Goal: Task Accomplishment & Management: Complete application form

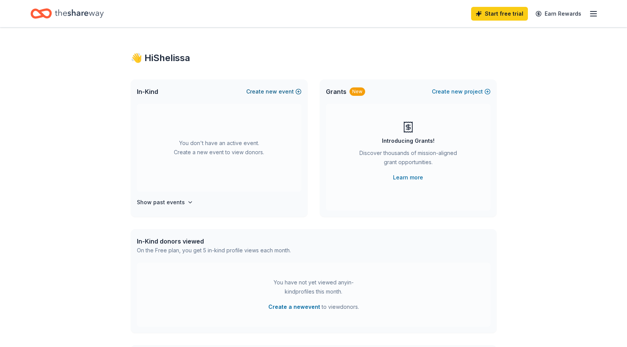
click at [263, 90] on button "Create new event" at bounding box center [273, 91] width 55 height 9
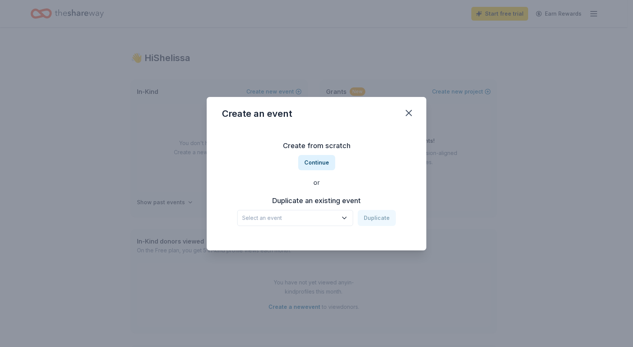
click at [314, 214] on span "Select an event" at bounding box center [289, 217] width 95 height 9
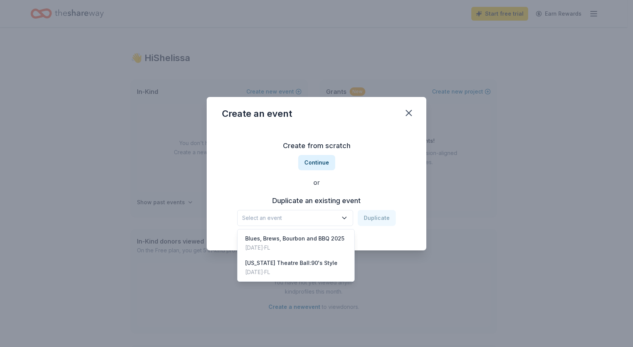
click at [325, 164] on div "Create from scratch Continue or Duplicate an existing event Select an event Dup…" at bounding box center [316, 182] width 189 height 111
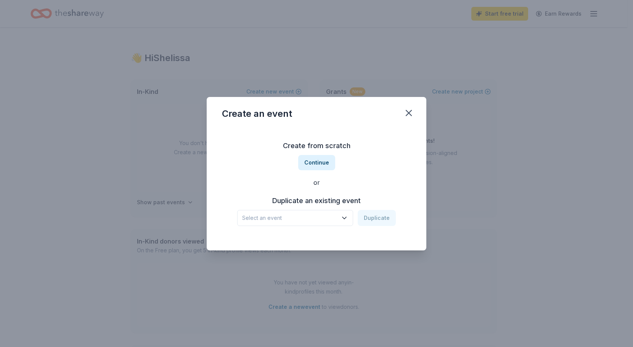
click at [325, 164] on button "Continue" at bounding box center [316, 162] width 37 height 15
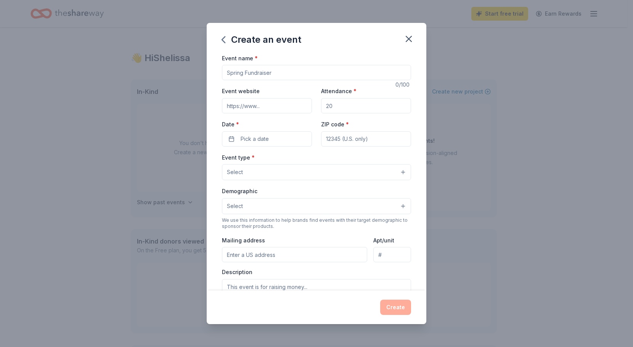
drag, startPoint x: 277, startPoint y: 74, endPoint x: 212, endPoint y: 74, distance: 65.6
click at [212, 74] on div "Event name * 0 /100 Event website Attendance * Date * Pick a date ZIP code * Ev…" at bounding box center [317, 171] width 220 height 237
type input "Holiday Auction"
type input "300"
click at [295, 145] on button "Pick a date" at bounding box center [267, 138] width 90 height 15
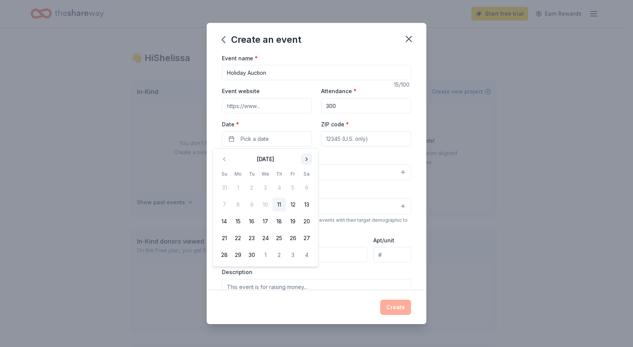
click at [307, 158] on button "Go to next month" at bounding box center [306, 159] width 11 height 11
click at [239, 237] on button "17" at bounding box center [238, 238] width 14 height 14
click at [357, 143] on input "ZIP code *" at bounding box center [366, 138] width 90 height 15
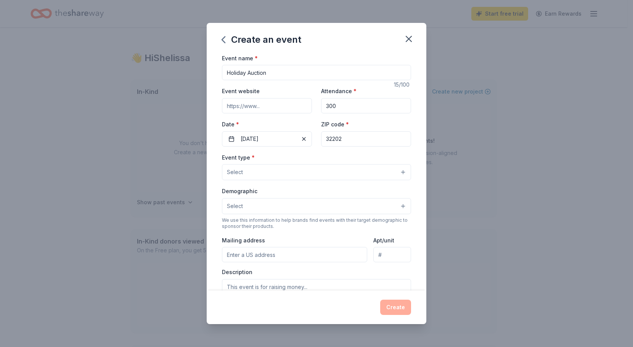
type input "32202"
click at [299, 180] on button "Select" at bounding box center [316, 172] width 189 height 16
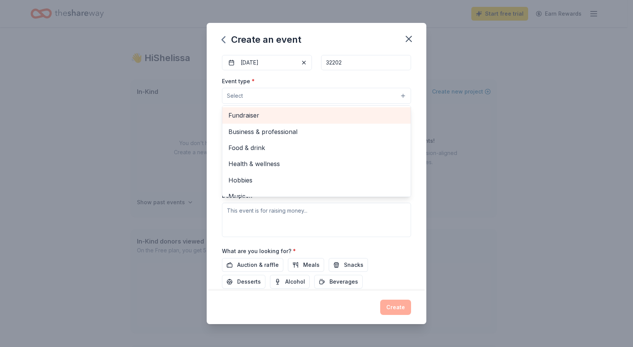
click at [290, 117] on span "Fundraiser" at bounding box center [316, 115] width 176 height 10
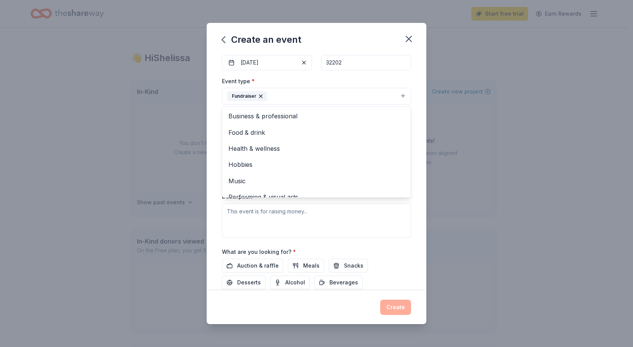
click at [412, 139] on div "Event name * Holiday Auction 15 /100 Event website Attendance * 300 Date * 11/1…" at bounding box center [317, 171] width 220 height 237
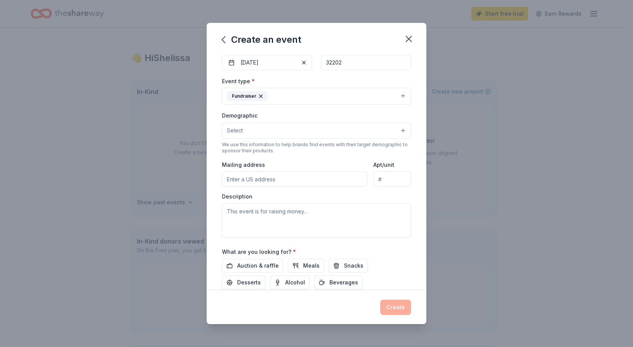
click at [297, 137] on button "Select" at bounding box center [316, 130] width 189 height 16
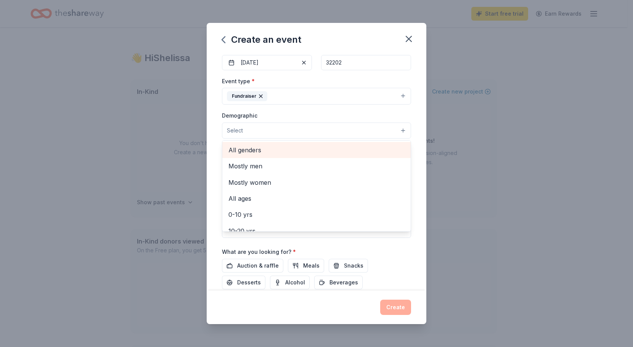
click at [295, 148] on span "All genders" at bounding box center [316, 150] width 176 height 10
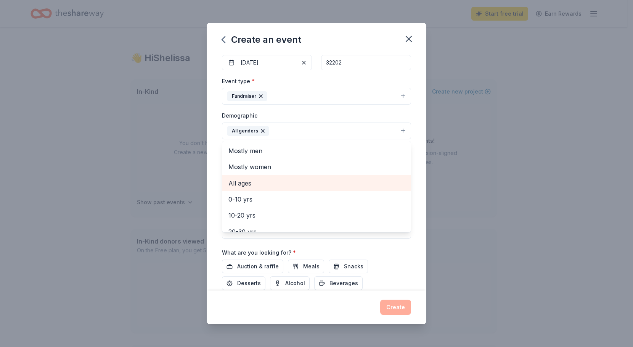
click at [278, 182] on span "All ages" at bounding box center [316, 183] width 176 height 10
click at [407, 171] on div "Event name * Holiday Auction 15 /100 Event website Attendance * 300 Date * 11/1…" at bounding box center [317, 171] width 220 height 237
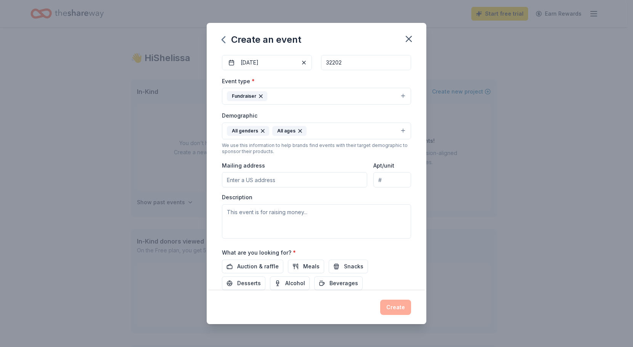
click at [256, 185] on input "Mailing address" at bounding box center [294, 179] width 145 height 15
type input "128 East Forsyth Street suite 300, Jacksonville, FL, USA"
drag, startPoint x: 312, startPoint y: 179, endPoint x: 289, endPoint y: 179, distance: 22.5
click at [289, 179] on input "128 East Forsyth Street suite 300, Jacksonville, FL, USA" at bounding box center [294, 179] width 145 height 15
click at [308, 181] on input "128 East Forsyth Street suite 300, Jacksonville, FL, USA" at bounding box center [294, 179] width 145 height 15
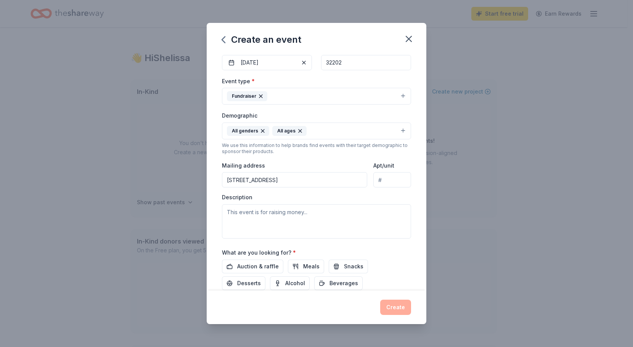
drag, startPoint x: 310, startPoint y: 180, endPoint x: 286, endPoint y: 179, distance: 24.0
click at [286, 179] on input "128 East Forsyth Street suite 300, Jacksonville, FL, USA" at bounding box center [294, 179] width 145 height 15
click at [394, 175] on input "Apt/unit" at bounding box center [392, 179] width 38 height 15
paste input "suite 300"
type input "suite 300"
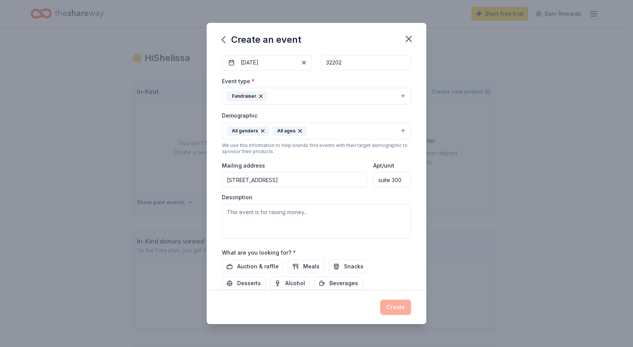
drag, startPoint x: 309, startPoint y: 181, endPoint x: 286, endPoint y: 179, distance: 22.7
click at [286, 179] on input "128 East Forsyth Street suite 300, Jacksonville, FL, USA" at bounding box center [294, 179] width 145 height 15
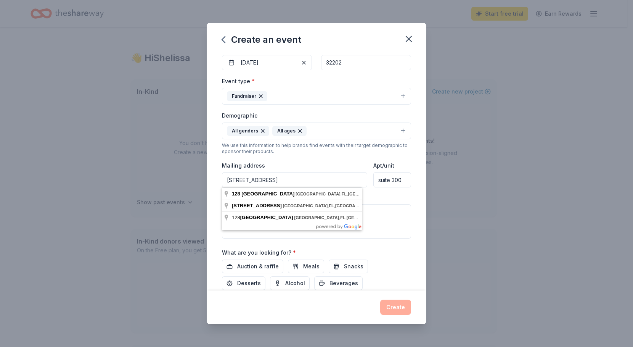
type input "128 East Forsyth Street, Jacksonville, FL, USA"
click at [379, 194] on div "Description" at bounding box center [316, 215] width 189 height 45
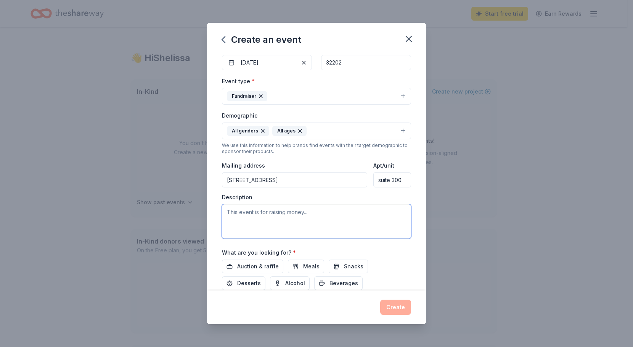
click at [350, 213] on textarea at bounding box center [316, 221] width 189 height 34
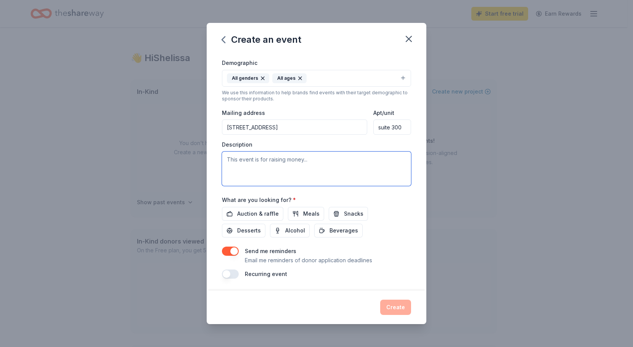
scroll to position [129, 0]
click at [272, 172] on textarea at bounding box center [316, 168] width 189 height 34
paste textarea "On November 17th ,2025 we will host our annual Holiday Silent Auction. This eve…"
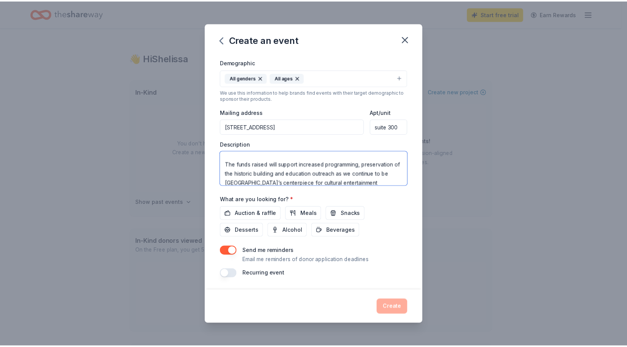
scroll to position [0, 0]
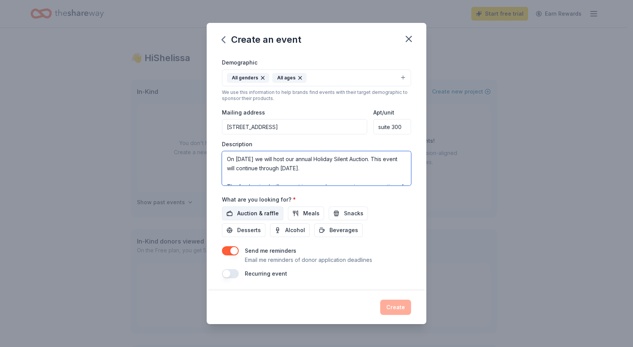
type textarea "On November 17th ,2025 we will host our annual Holiday Silent Auction. This eve…"
click at [243, 213] on span "Auction & raffle" at bounding box center [258, 213] width 42 height 9
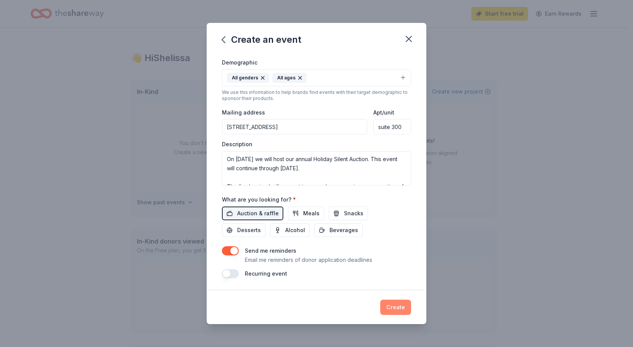
click at [391, 310] on button "Create" at bounding box center [395, 306] width 31 height 15
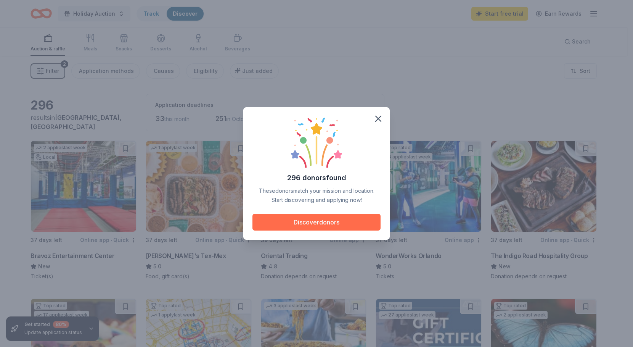
click at [354, 221] on button "Discover donors" at bounding box center [317, 222] width 128 height 17
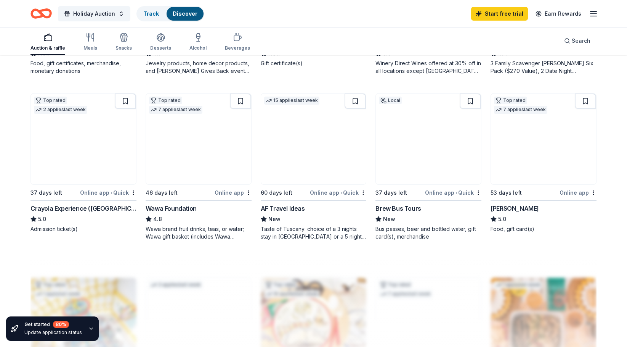
scroll to position [534, 0]
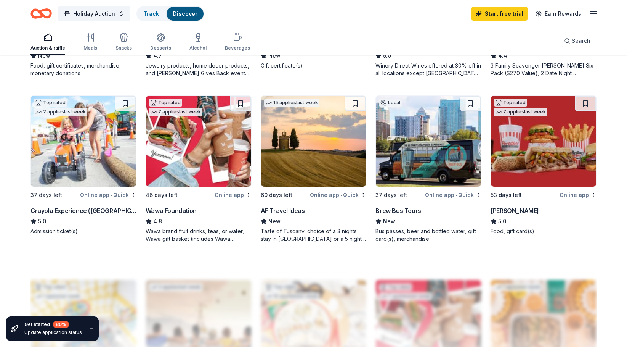
click at [210, 166] on img at bounding box center [198, 141] width 105 height 91
click at [586, 14] on link "Earn Rewards" at bounding box center [558, 14] width 55 height 14
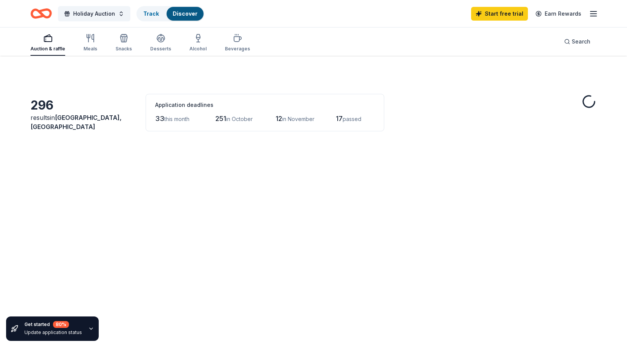
scroll to position [534, 0]
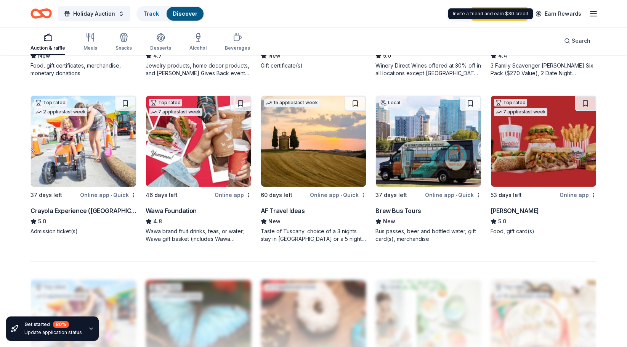
click at [592, 17] on icon "button" at bounding box center [593, 13] width 9 height 9
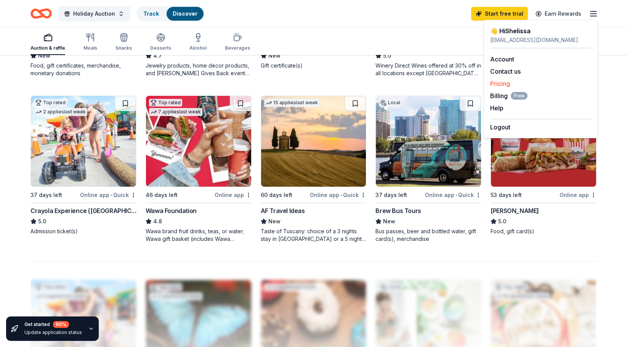
click at [514, 87] on div "Pricing" at bounding box center [541, 83] width 101 height 9
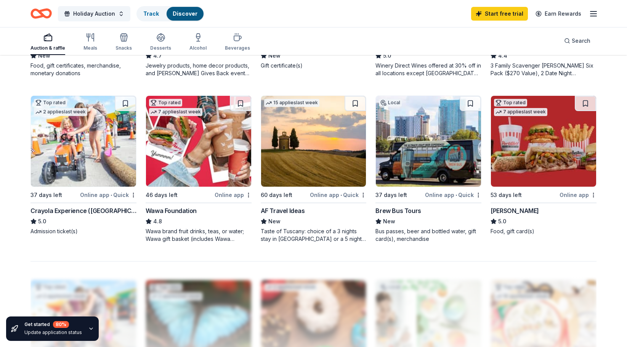
click at [595, 14] on line "button" at bounding box center [594, 14] width 6 height 0
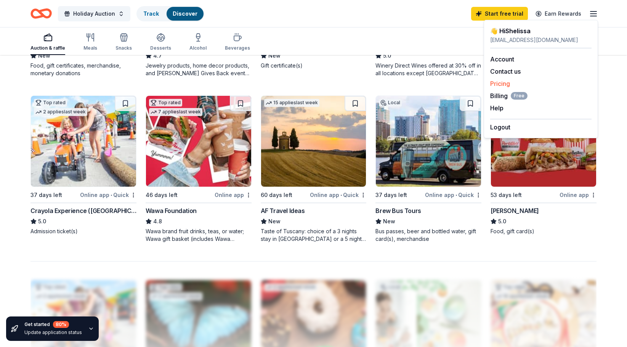
click at [501, 81] on link "Pricing" at bounding box center [501, 84] width 20 height 8
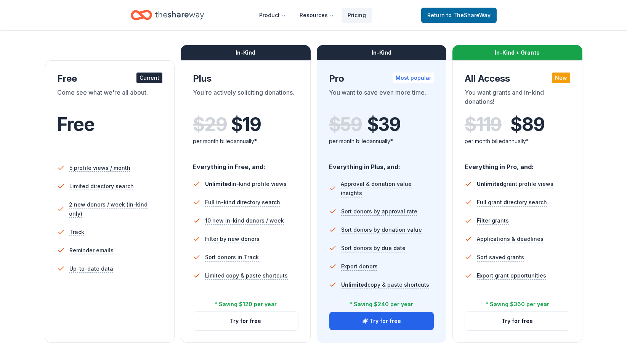
scroll to position [191, 0]
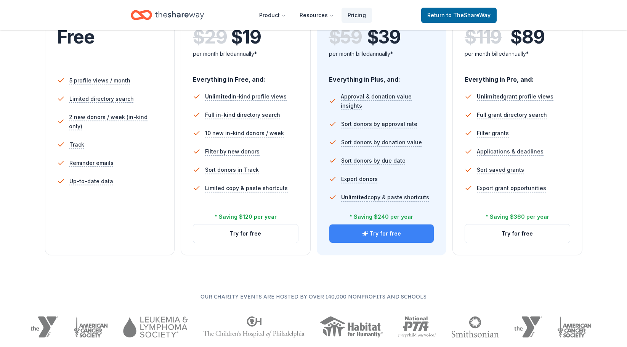
click at [386, 236] on button "Try for free" at bounding box center [382, 233] width 105 height 18
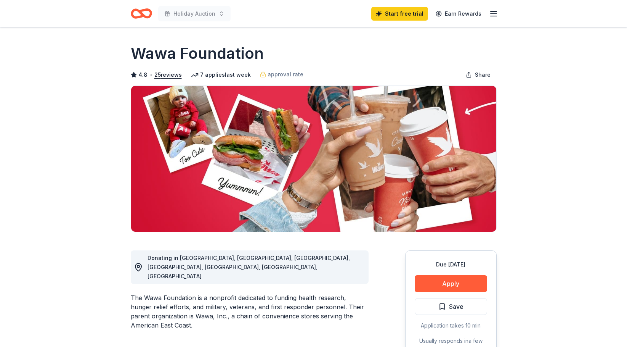
click at [497, 18] on icon "button" at bounding box center [493, 13] width 9 height 9
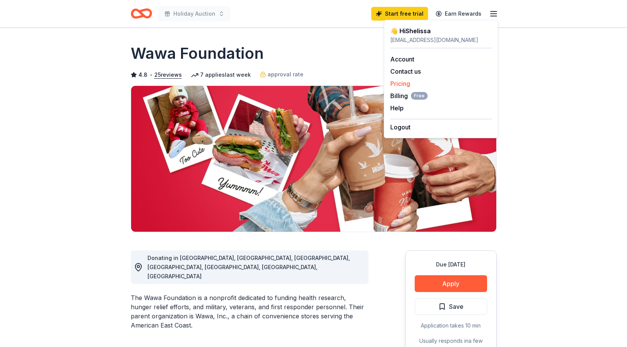
click at [397, 79] on div "Pricing" at bounding box center [441, 83] width 101 height 9
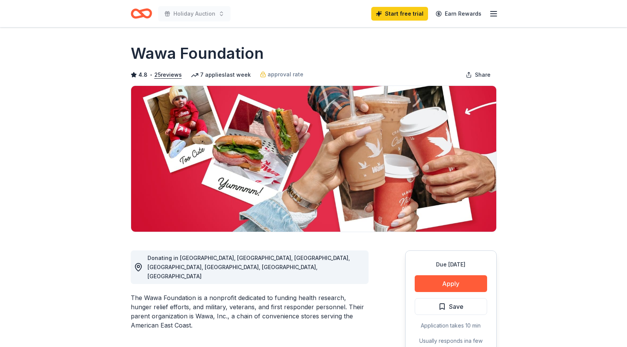
click at [490, 15] on icon "button" at bounding box center [493, 13] width 9 height 9
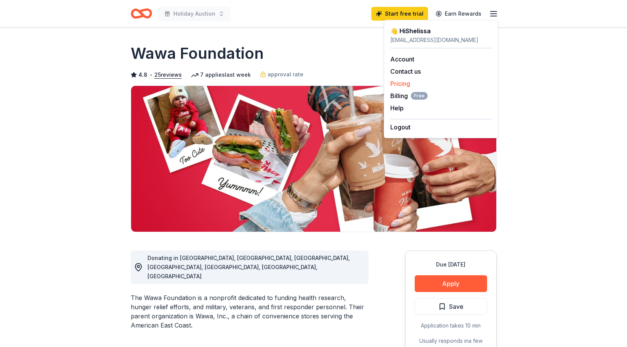
click at [407, 82] on link "Pricing" at bounding box center [401, 84] width 20 height 8
click at [400, 83] on link "Pricing" at bounding box center [401, 84] width 20 height 8
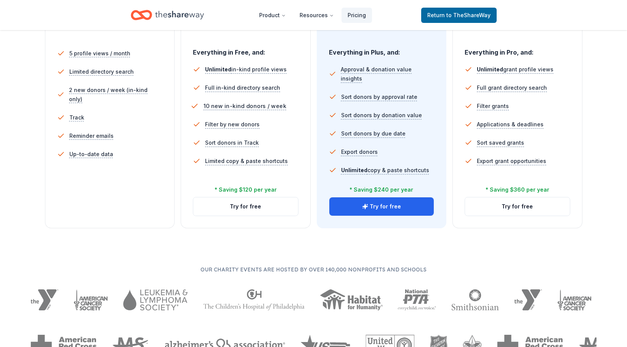
scroll to position [229, 0]
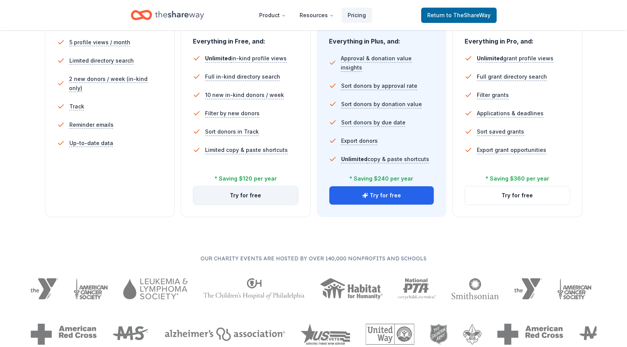
click at [244, 192] on button "Try for free" at bounding box center [245, 195] width 105 height 18
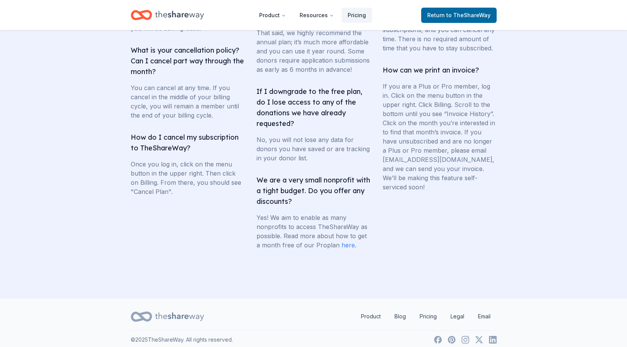
scroll to position [1449, 0]
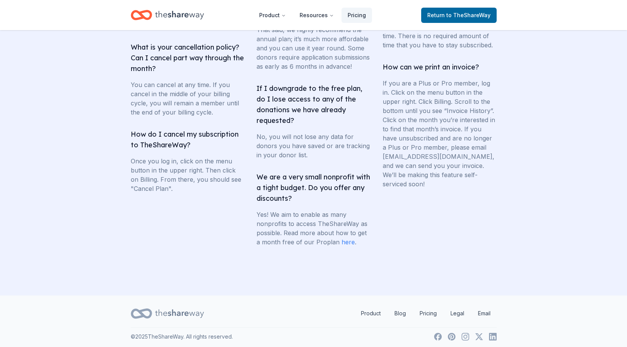
click at [343, 246] on link "here" at bounding box center [348, 242] width 13 height 8
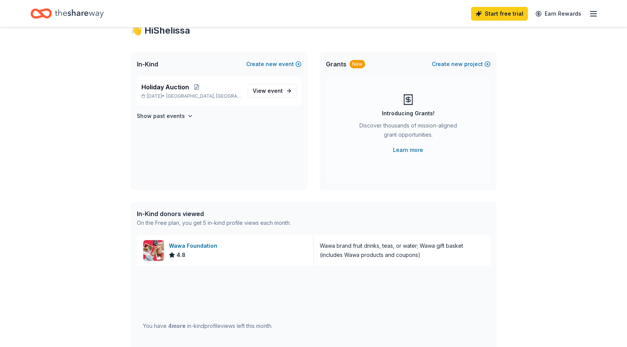
scroll to position [38, 0]
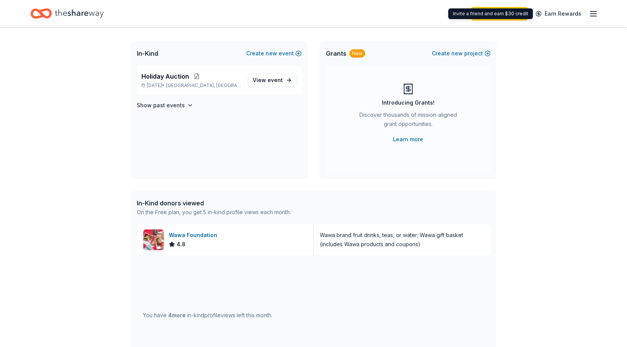
click at [594, 14] on line "button" at bounding box center [594, 14] width 6 height 0
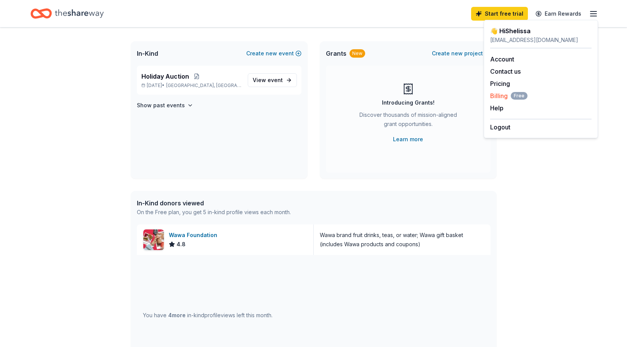
click at [503, 95] on span "Billing Free" at bounding box center [509, 95] width 37 height 9
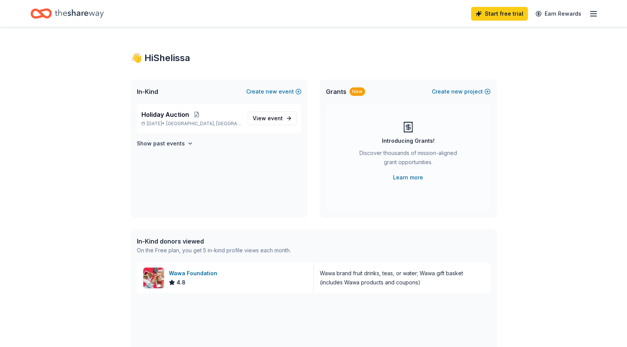
click at [593, 14] on line "button" at bounding box center [594, 14] width 6 height 0
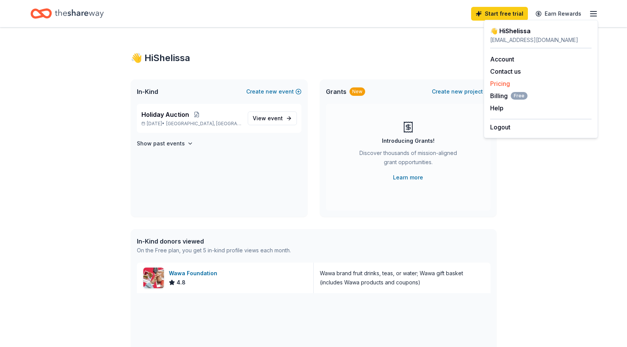
click at [503, 85] on link "Pricing" at bounding box center [501, 84] width 20 height 8
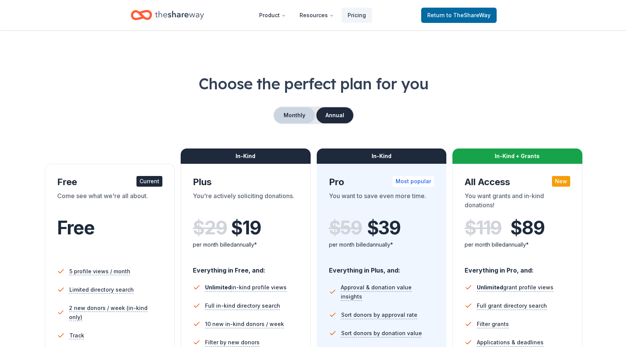
click at [282, 119] on button "Monthly" at bounding box center [294, 115] width 41 height 16
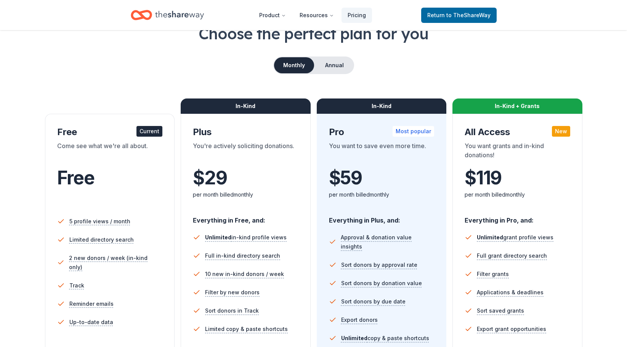
scroll to position [76, 0]
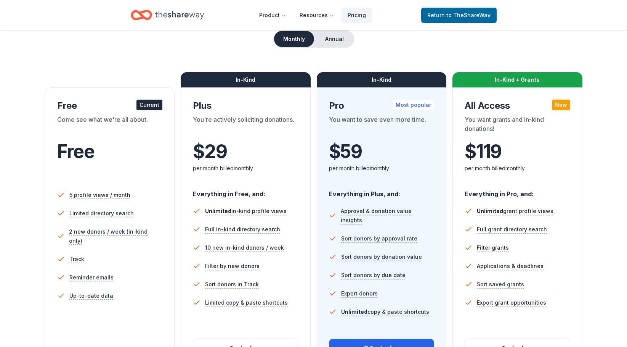
click at [244, 121] on div "You're actively soliciting donations." at bounding box center [246, 125] width 106 height 21
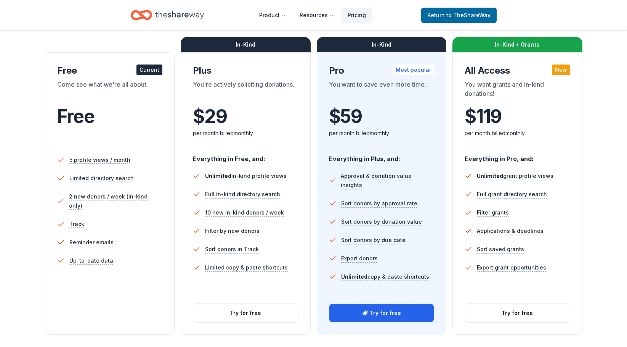
scroll to position [114, 0]
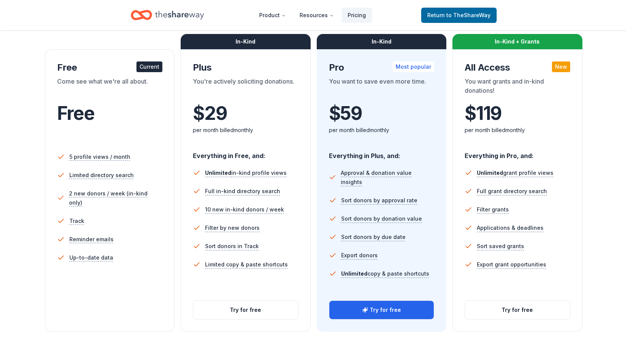
drag, startPoint x: 245, startPoint y: 198, endPoint x: 217, endPoint y: 145, distance: 60.7
click at [217, 145] on div "Everything in Free, and:" at bounding box center [246, 153] width 106 height 16
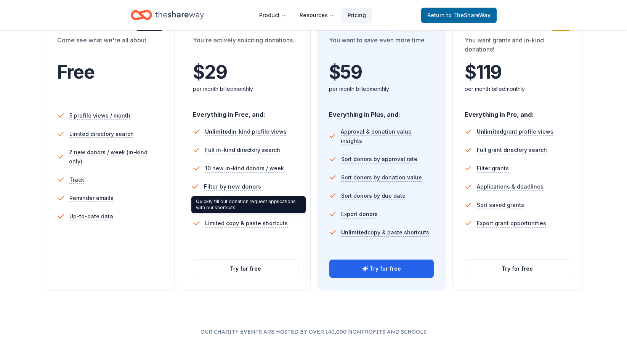
scroll to position [153, 0]
